Goal: Transaction & Acquisition: Purchase product/service

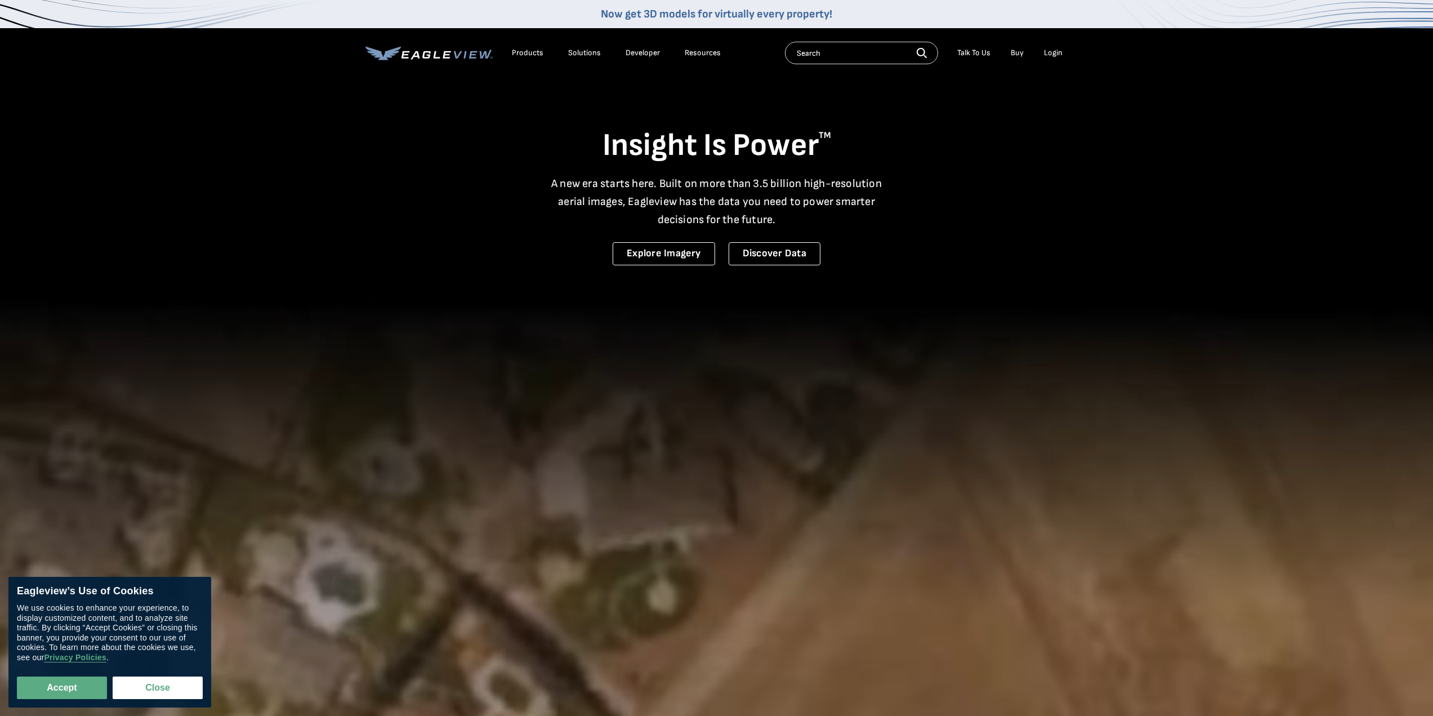
click at [1066, 49] on li "Login" at bounding box center [1053, 52] width 30 height 17
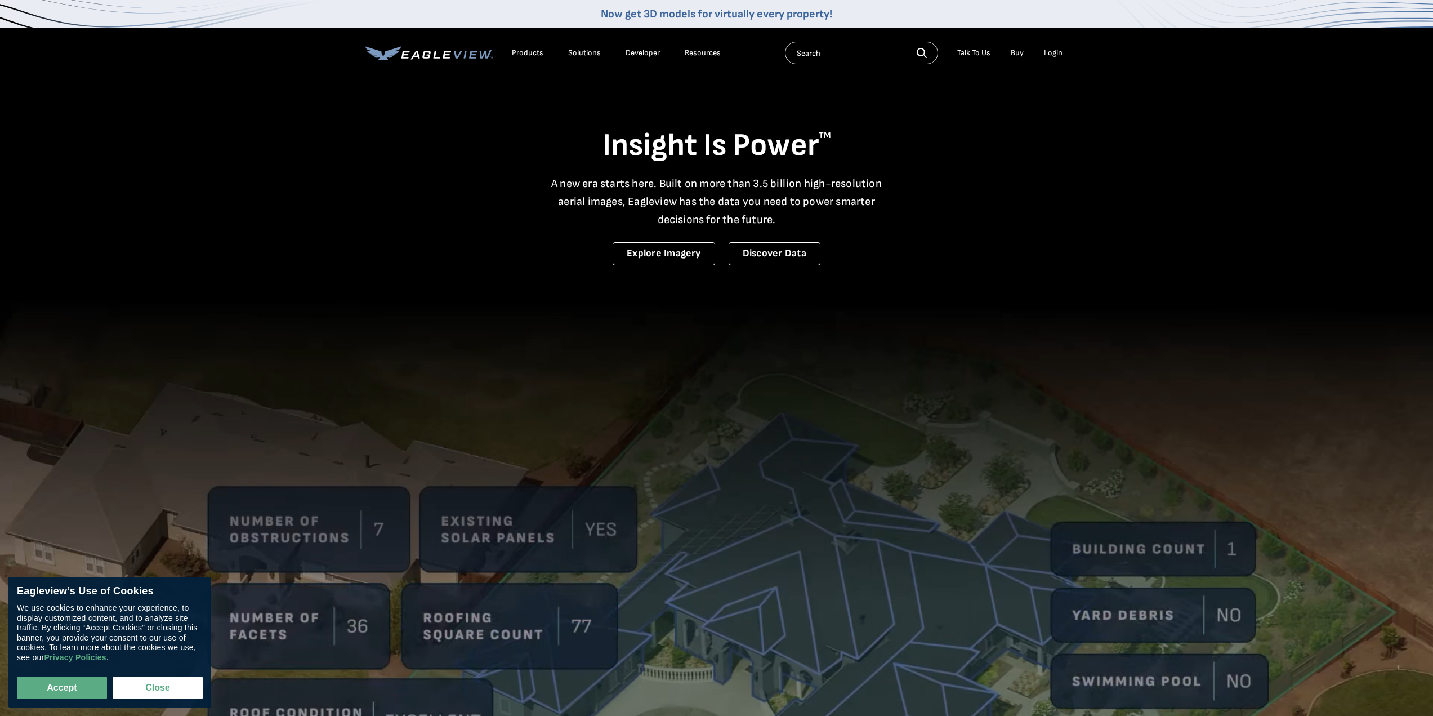
click at [1056, 51] on div "Login" at bounding box center [1053, 53] width 19 height 10
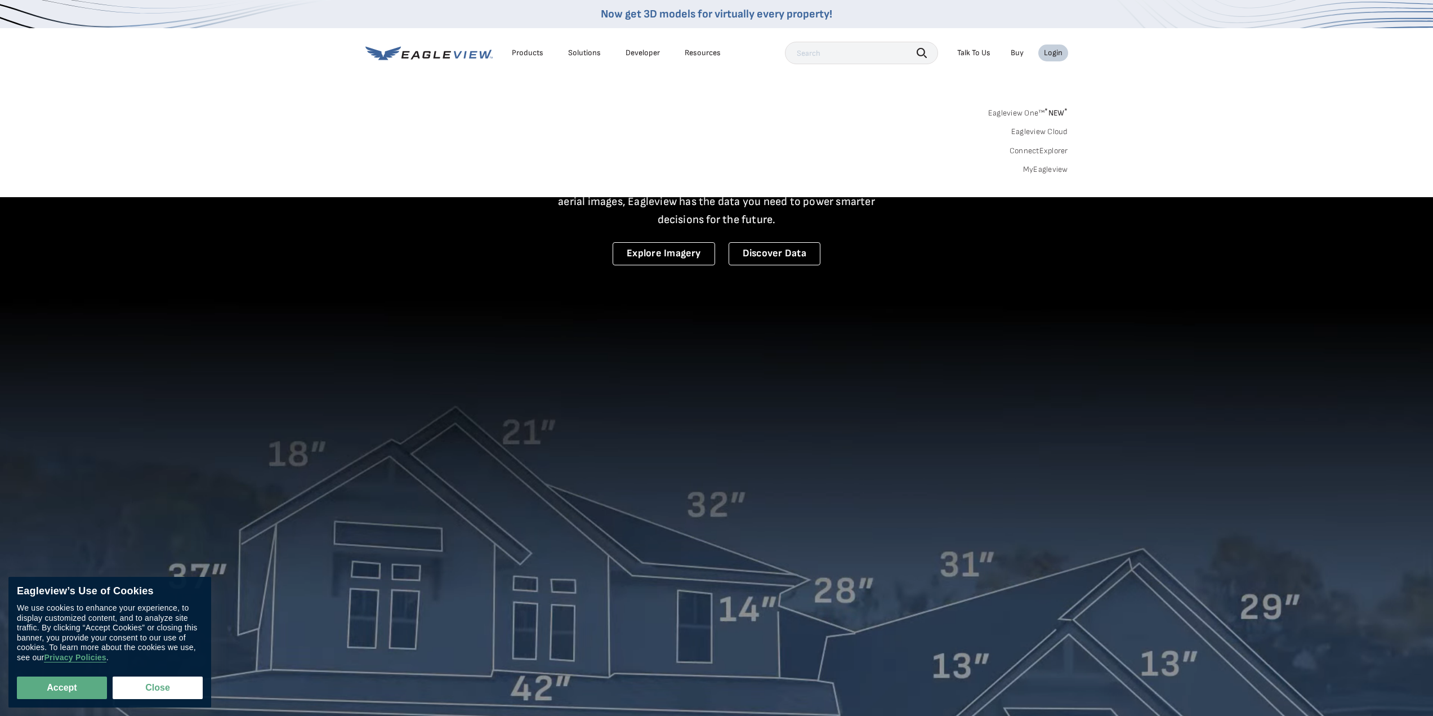
click at [1049, 166] on link "MyEagleview" at bounding box center [1045, 169] width 45 height 10
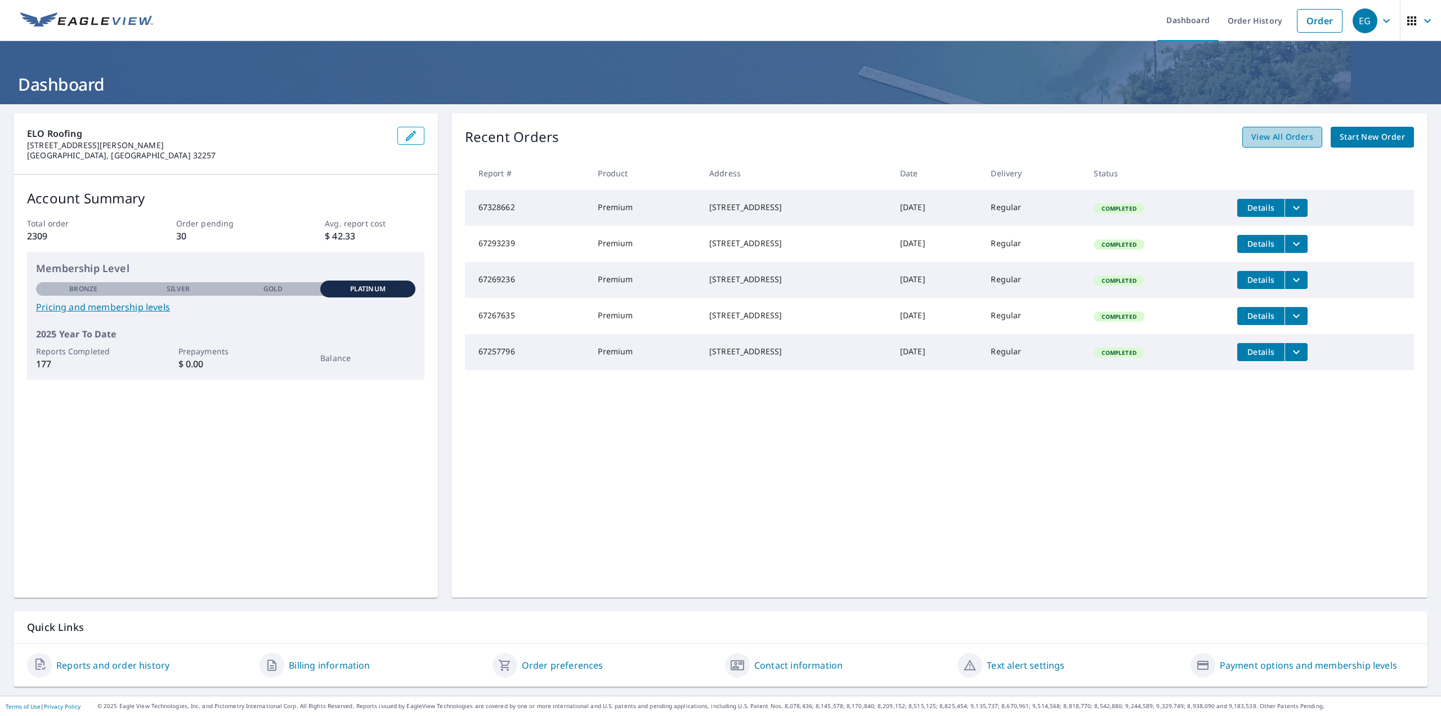
click at [1282, 137] on span "View All Orders" at bounding box center [1282, 137] width 62 height 14
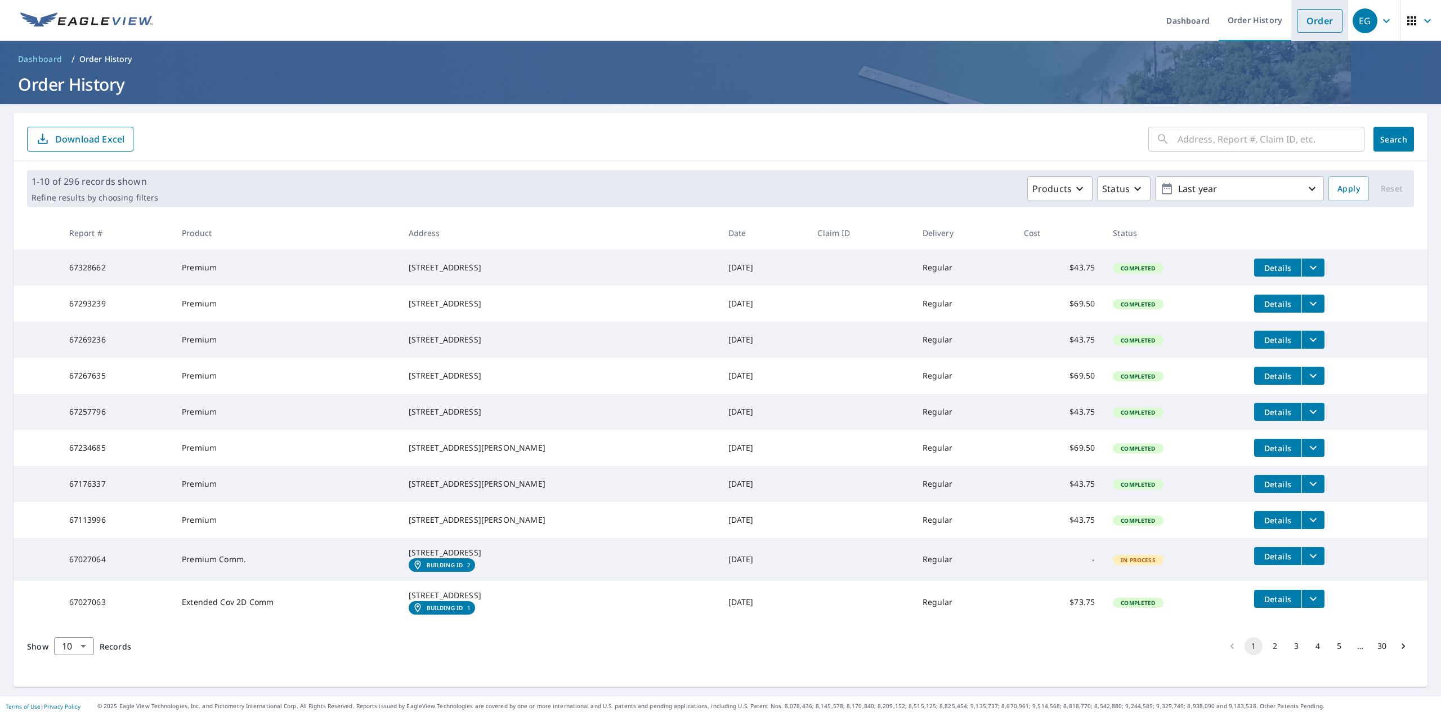
click at [1305, 17] on link "Order" at bounding box center [1320, 21] width 46 height 24
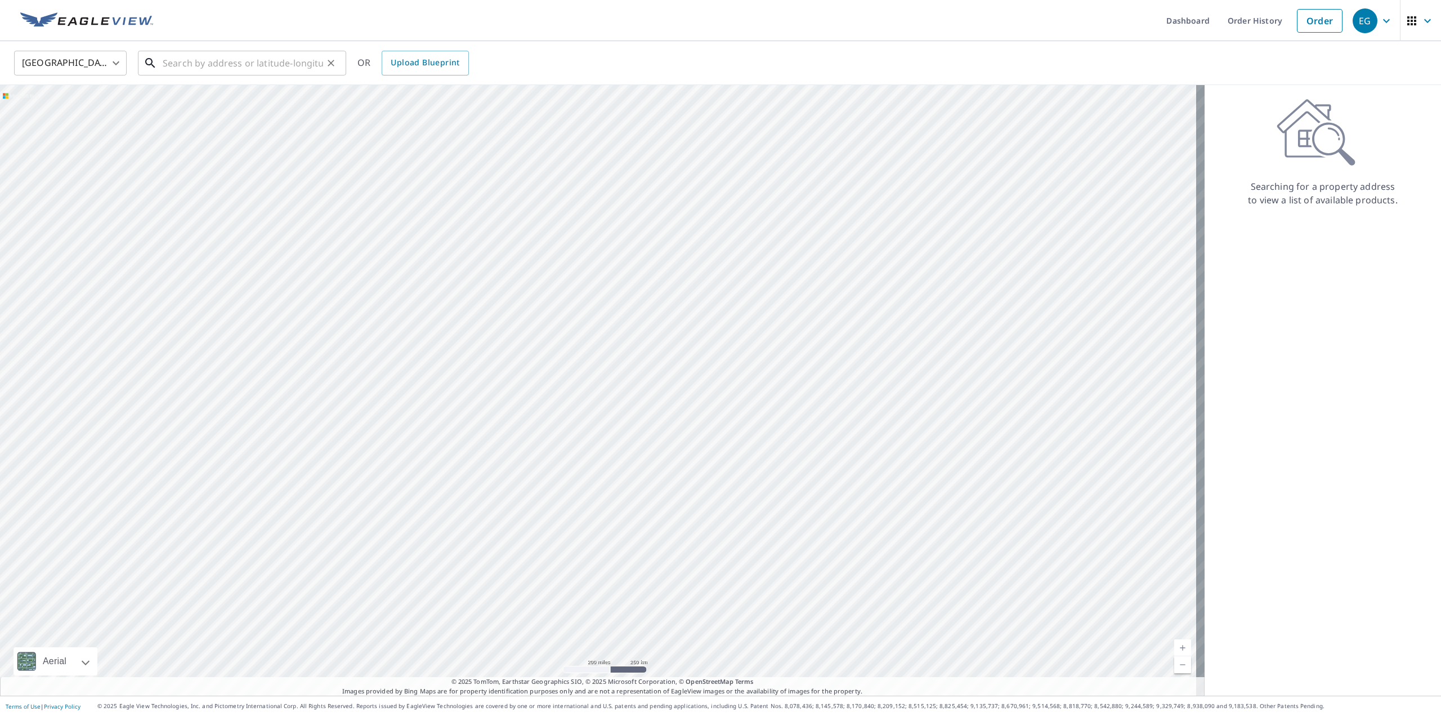
click at [260, 57] on input "text" at bounding box center [243, 63] width 160 height 32
paste input "[STREET_ADDRESS][PERSON_NAME]"
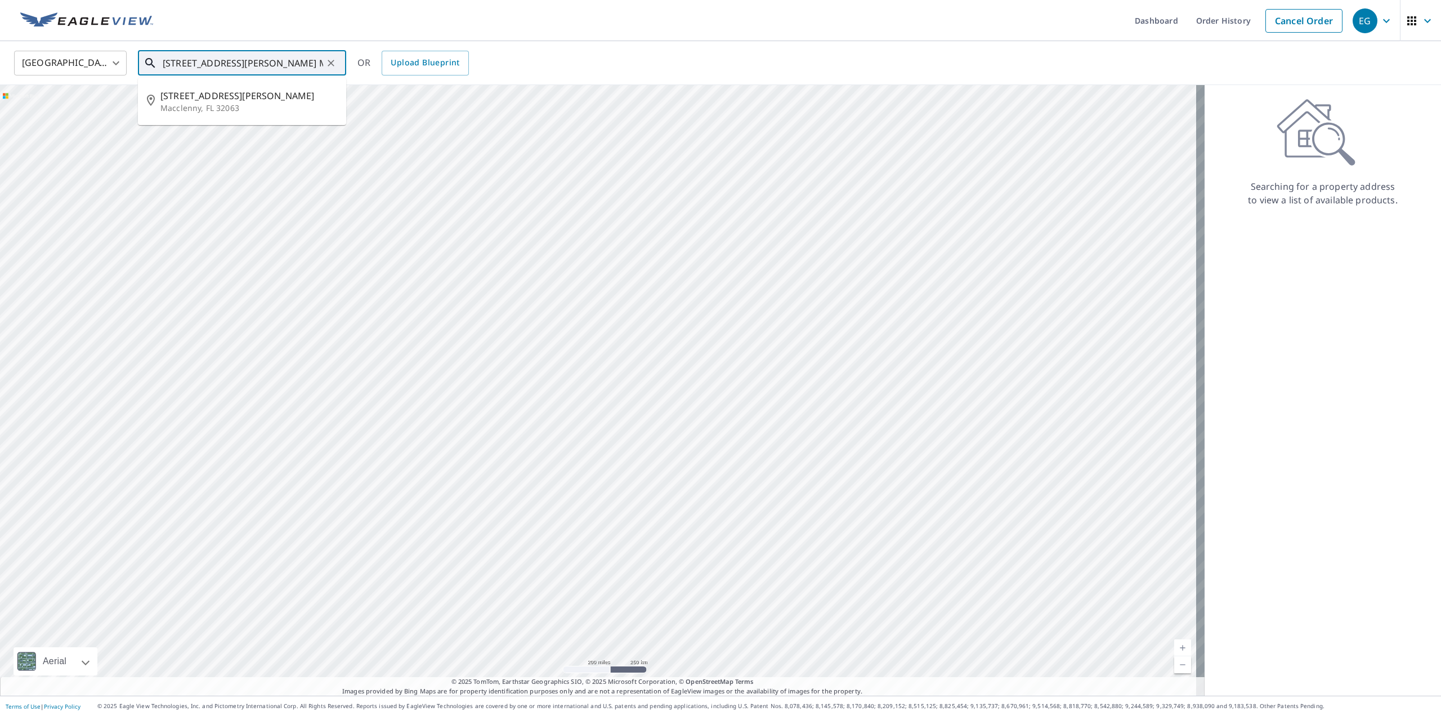
type input "[STREET_ADDRESS][PERSON_NAME] Macclenny"
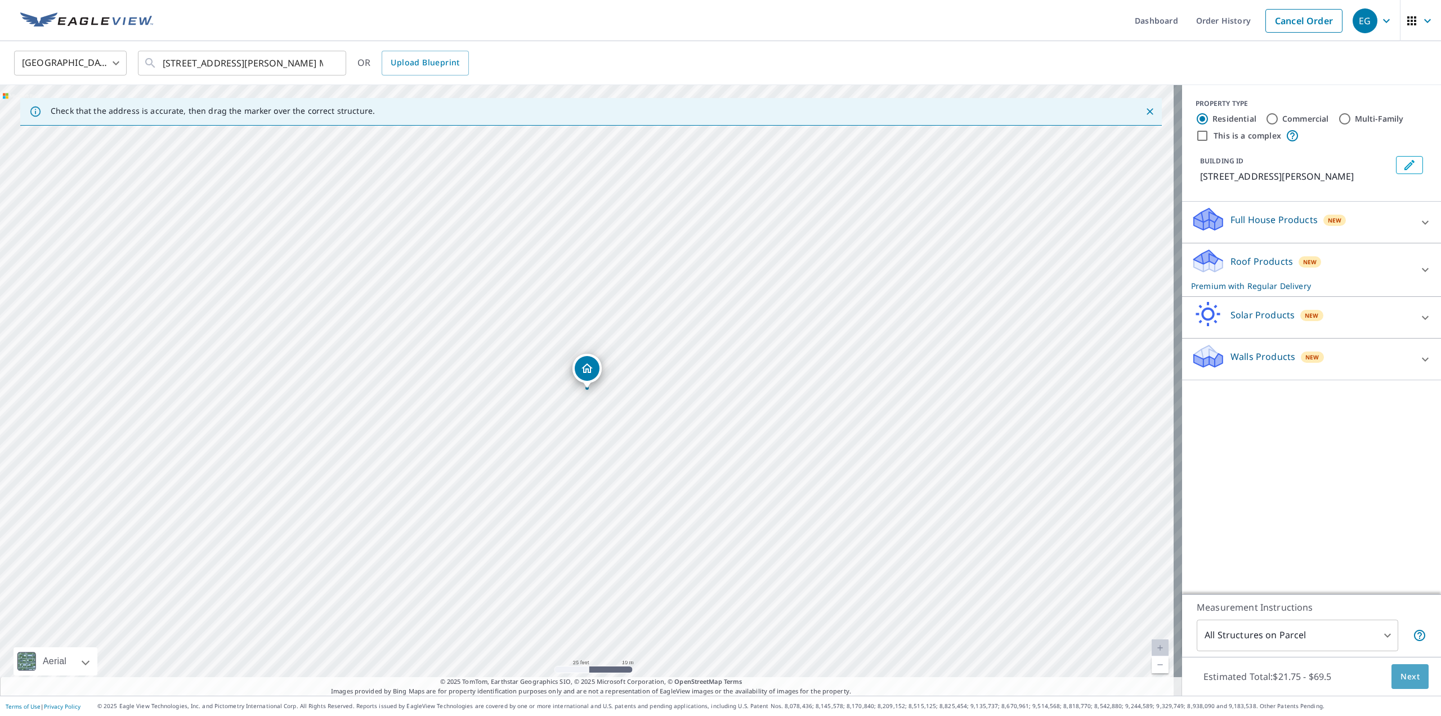
click at [1401, 677] on span "Next" at bounding box center [1410, 676] width 19 height 14
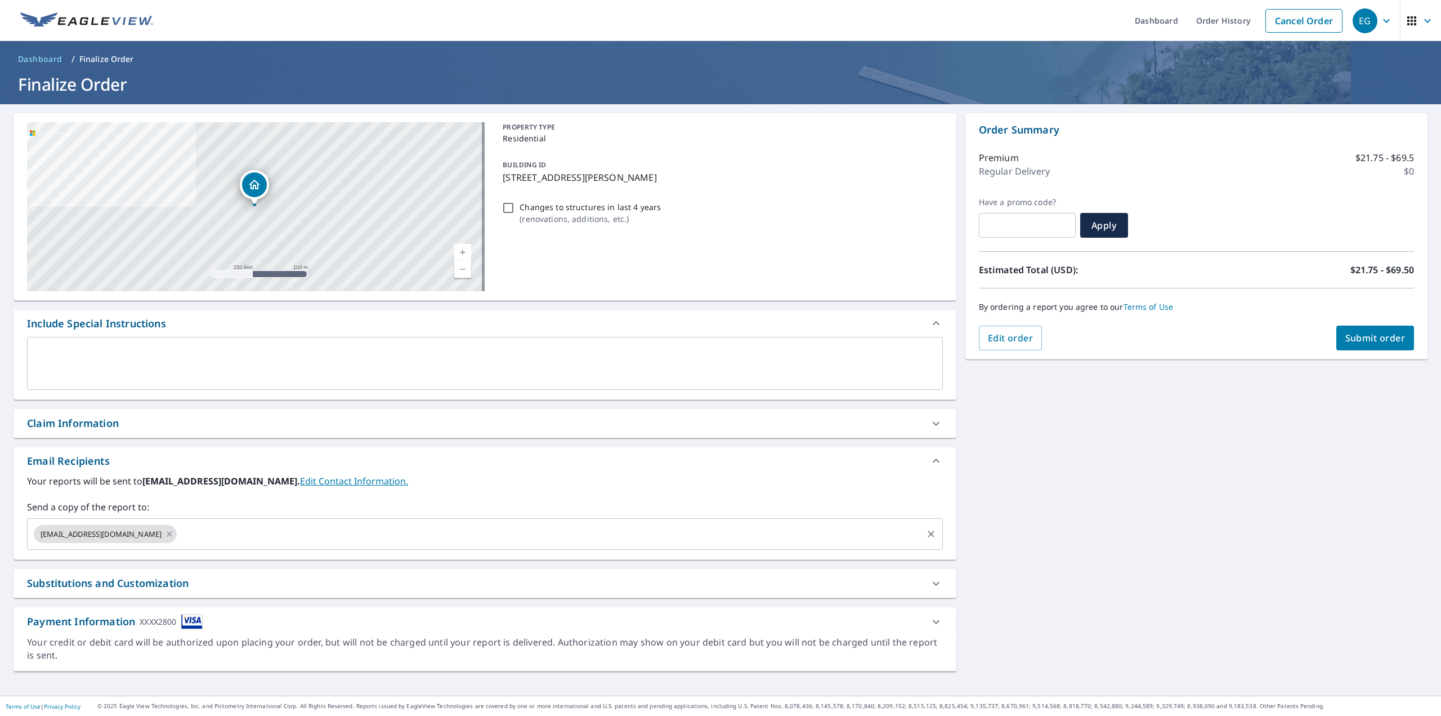
click at [121, 534] on span "[EMAIL_ADDRESS][DOMAIN_NAME]" at bounding box center [101, 534] width 135 height 11
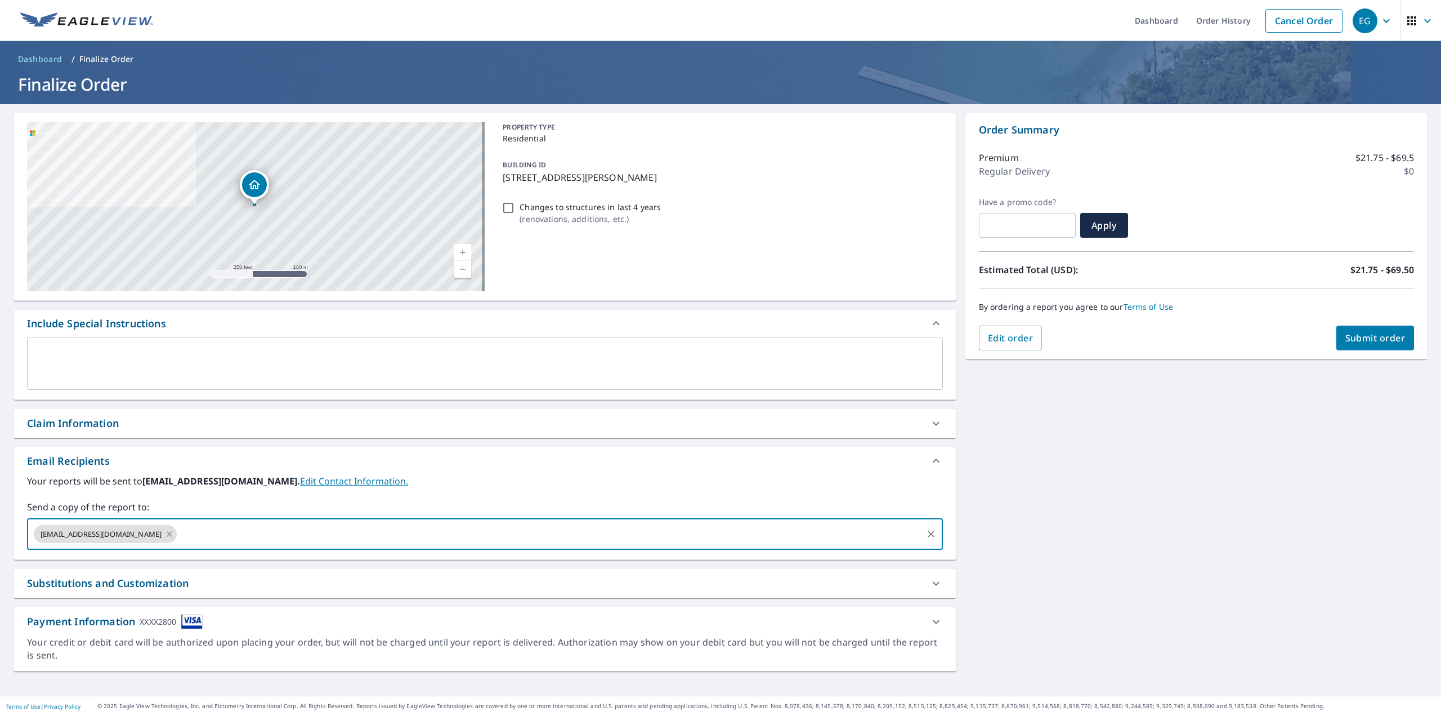
click at [165, 536] on icon at bounding box center [169, 533] width 9 height 12
checkbox input "true"
click at [142, 535] on input "text" at bounding box center [476, 533] width 889 height 21
type input "[EMAIL_ADDRESS][DOMAIN_NAME]"
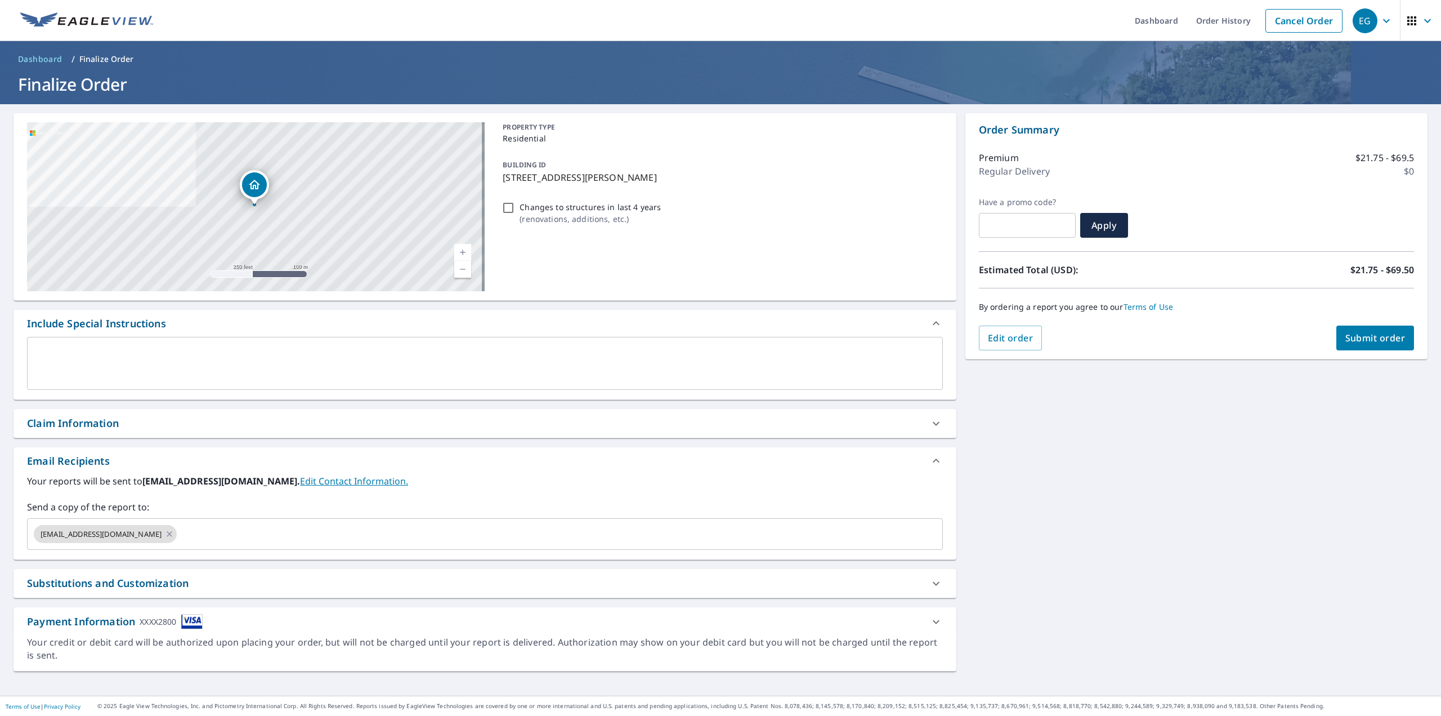
click at [469, 448] on div "Email Recipients" at bounding box center [485, 460] width 943 height 27
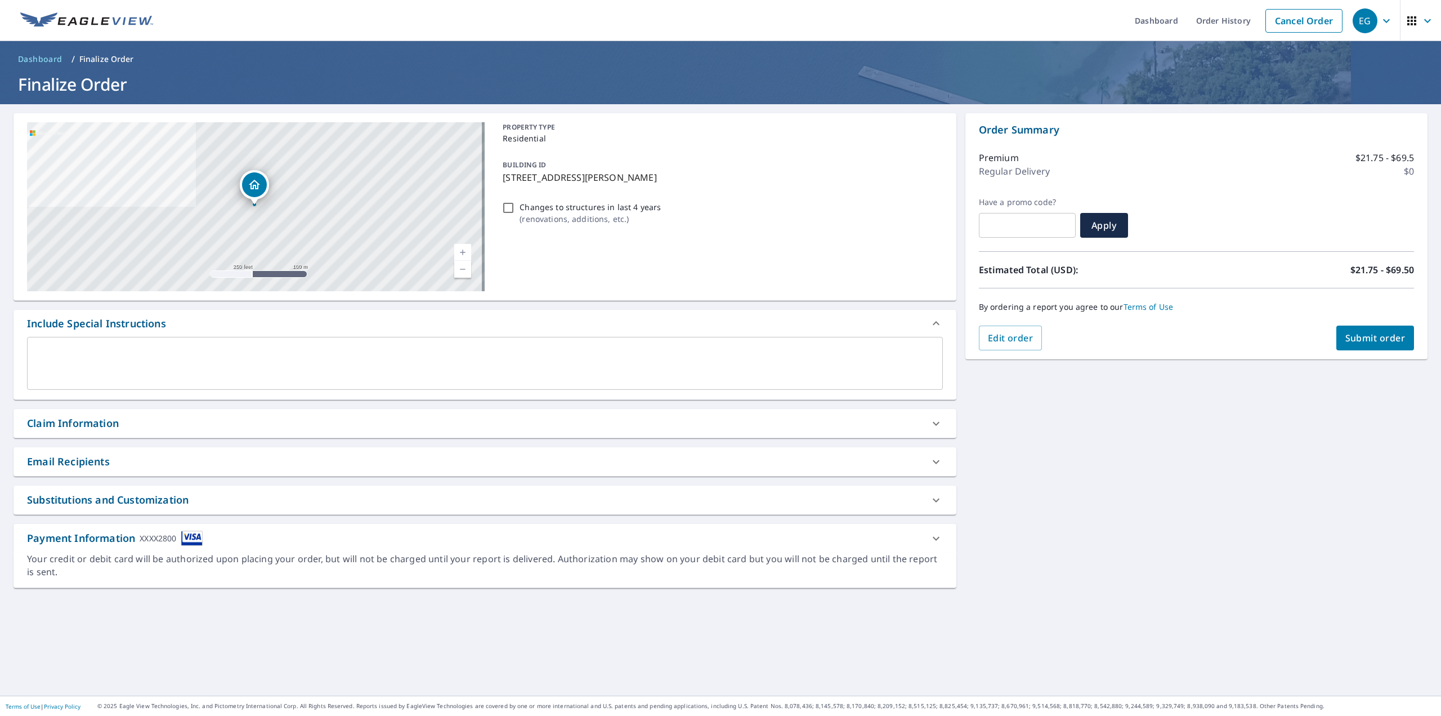
click at [611, 455] on div "Email Recipients" at bounding box center [475, 461] width 896 height 15
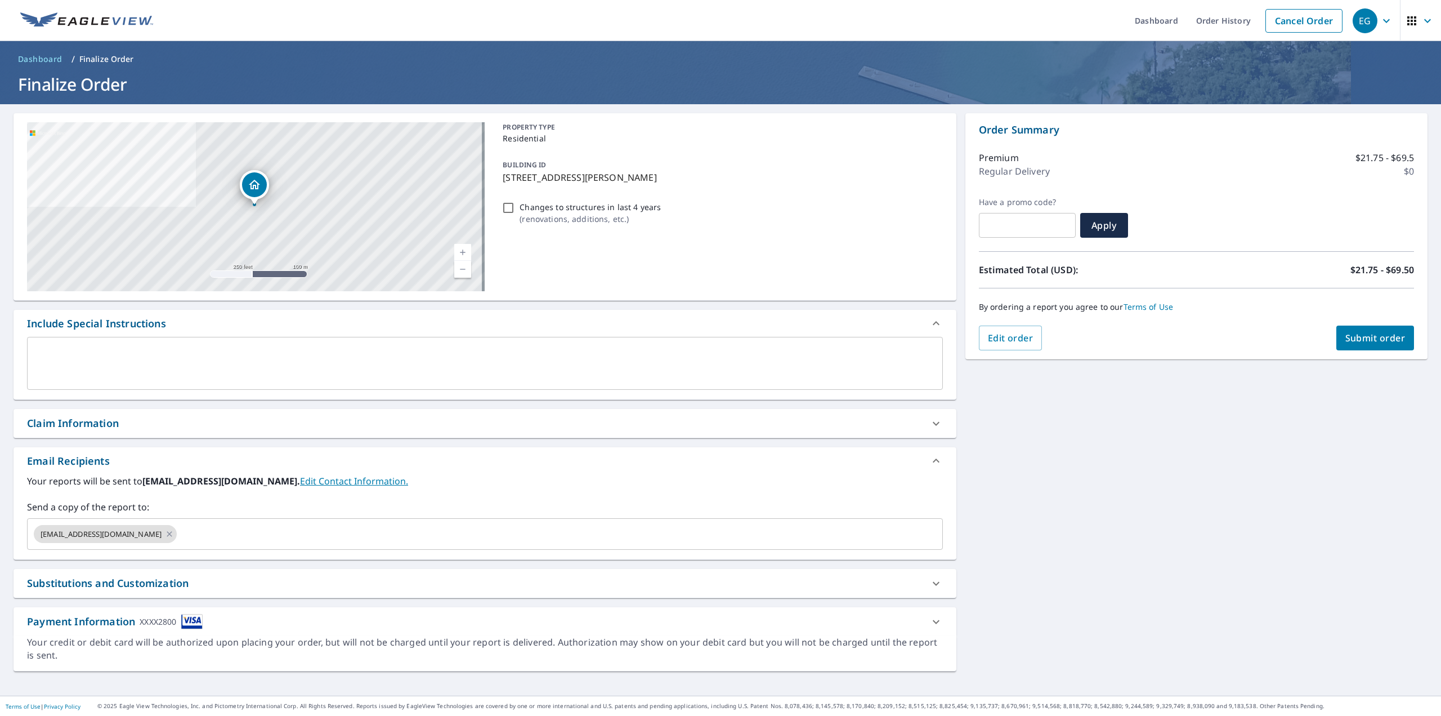
click at [946, 452] on div "Email Recipients" at bounding box center [485, 460] width 943 height 27
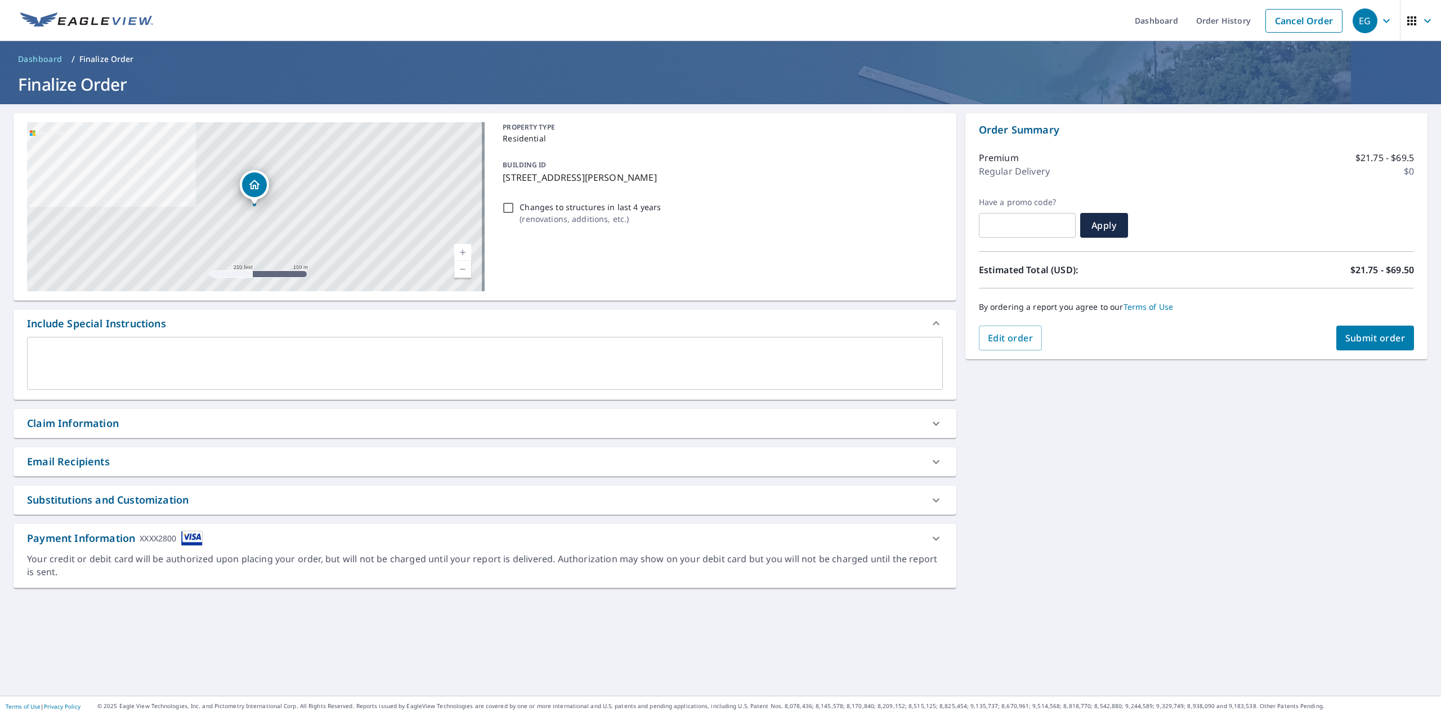
click at [888, 468] on div "Email Recipients" at bounding box center [475, 461] width 896 height 15
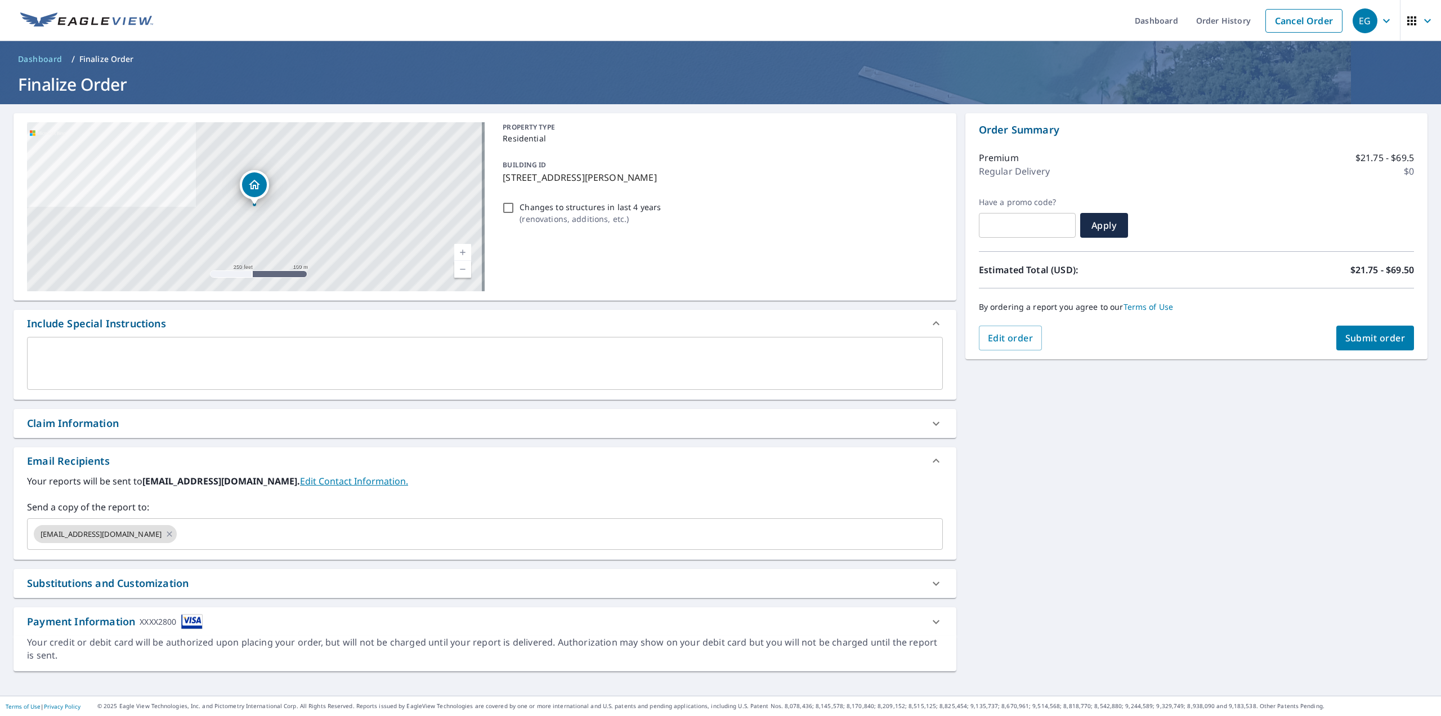
click at [1031, 498] on div "[STREET_ADDRESS][PERSON_NAME] Aerial Road A standard road map Aerial A detailed…" at bounding box center [720, 399] width 1441 height 591
click at [1378, 342] on span "Submit order" at bounding box center [1375, 338] width 60 height 12
checkbox input "true"
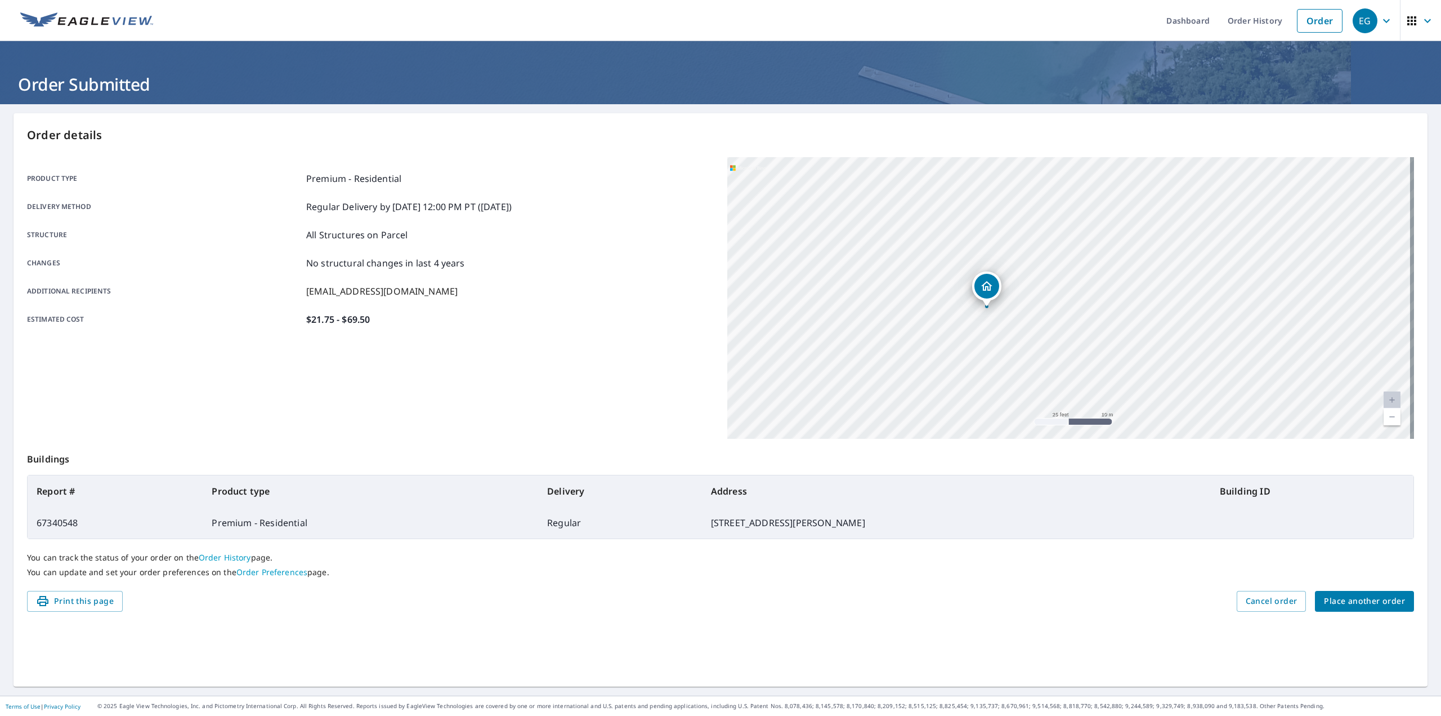
drag, startPoint x: 1021, startPoint y: 310, endPoint x: 1026, endPoint y: 226, distance: 84.6
click at [1026, 226] on div "[STREET_ADDRESS][PERSON_NAME]" at bounding box center [1070, 297] width 687 height 281
